Goal: Navigation & Orientation: Find specific page/section

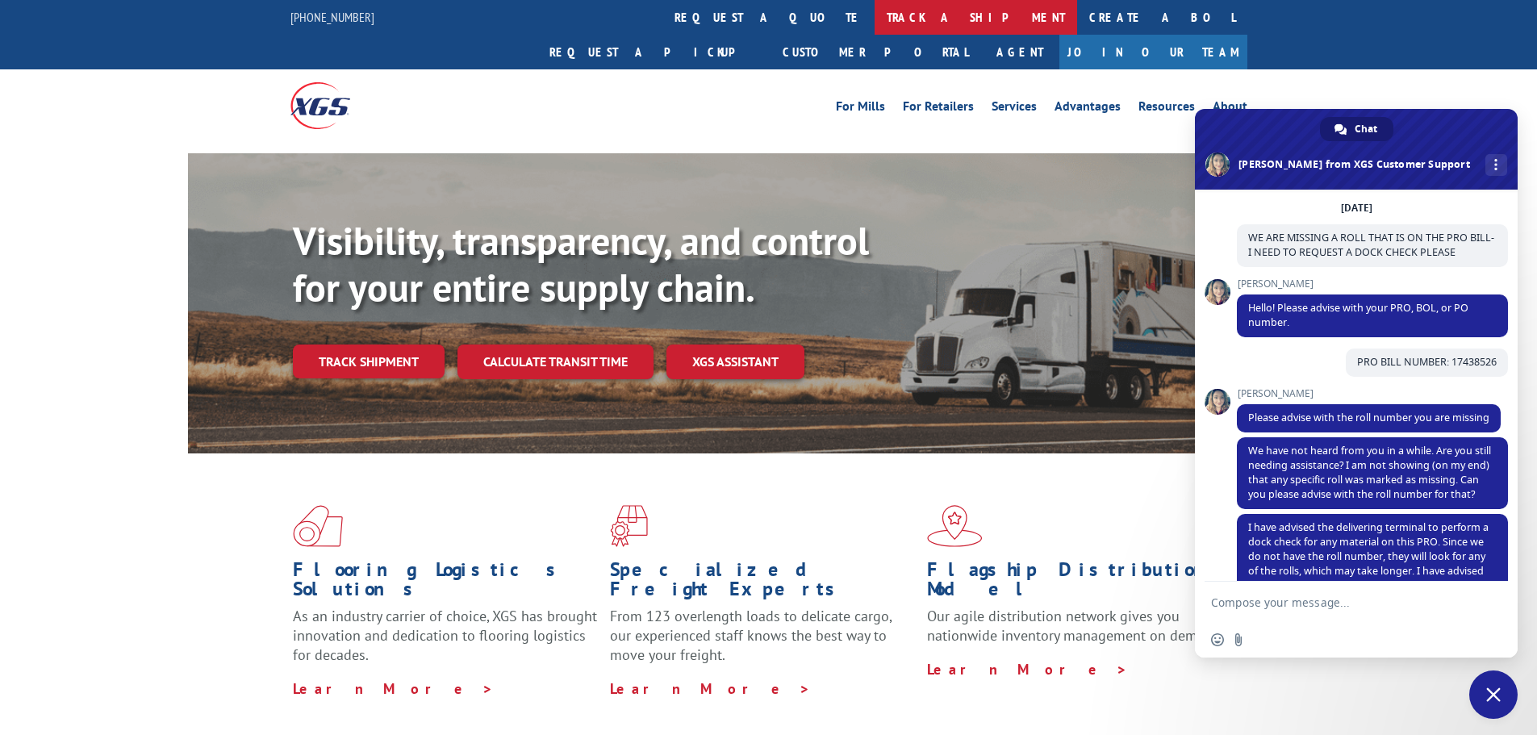
click at [875, 19] on link "track a shipment" at bounding box center [976, 17] width 202 height 35
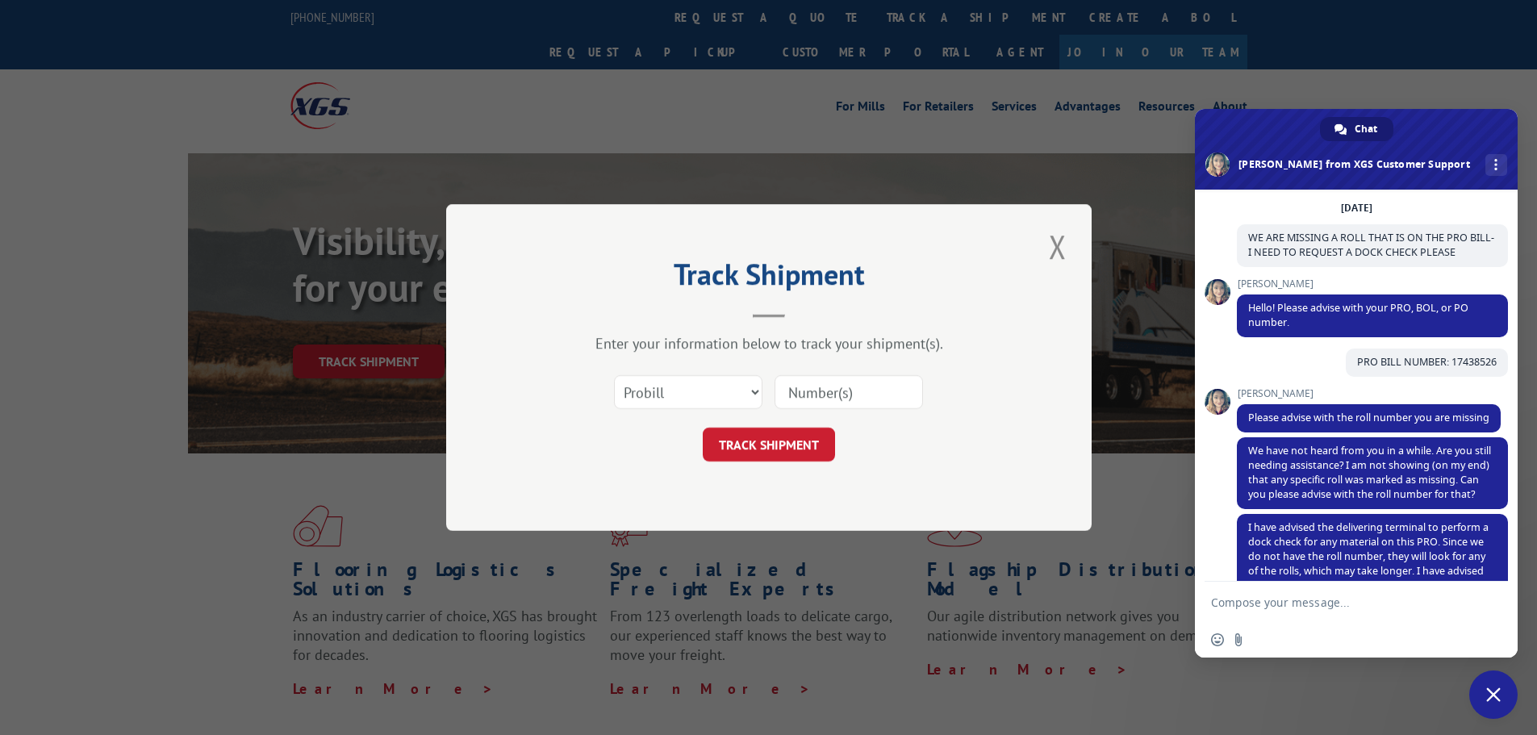
click at [1056, 247] on button "Close modal" at bounding box center [1057, 246] width 27 height 44
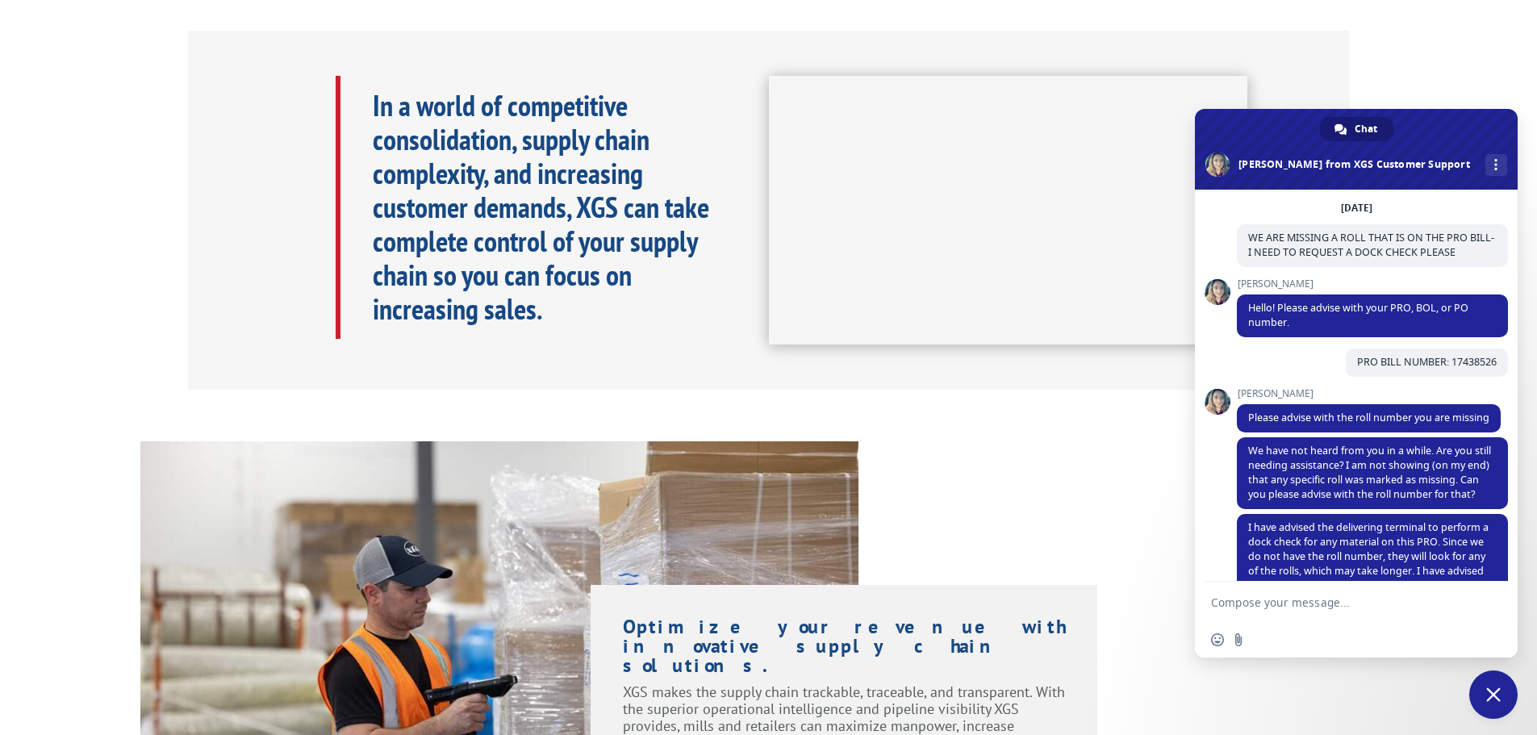
scroll to position [683, 0]
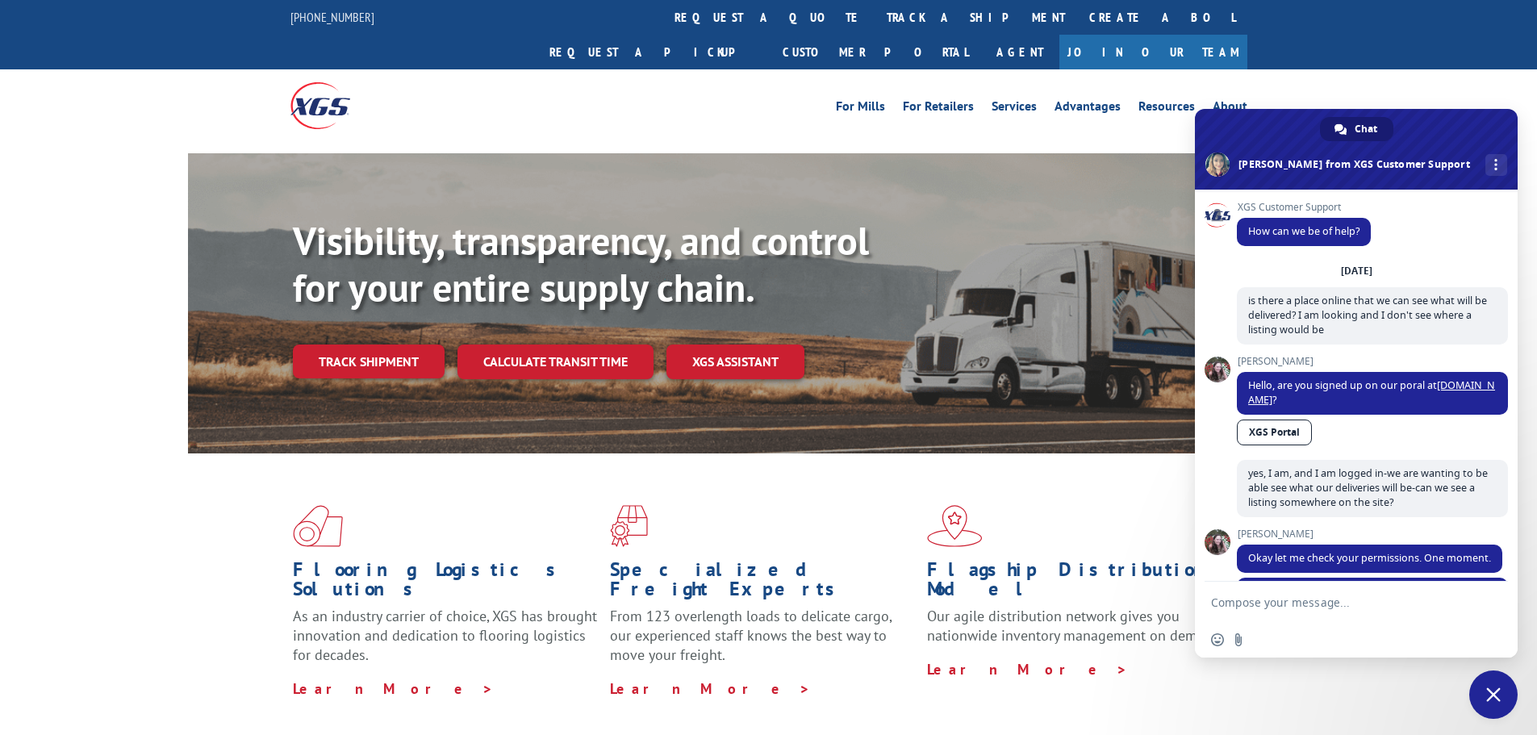
scroll to position [2218, 0]
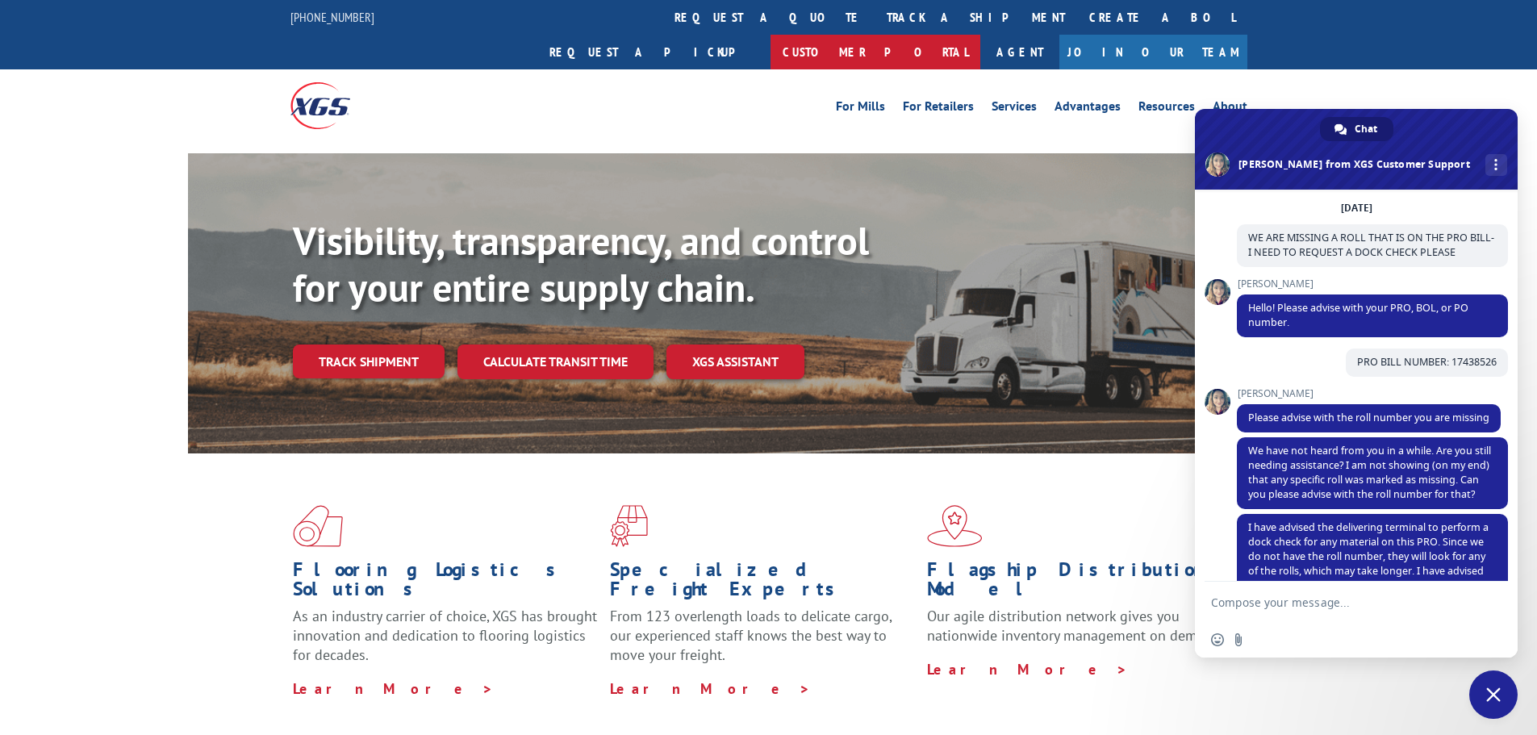
click at [980, 35] on link "Customer Portal" at bounding box center [875, 52] width 210 height 35
